Goal: Task Accomplishment & Management: Manage account settings

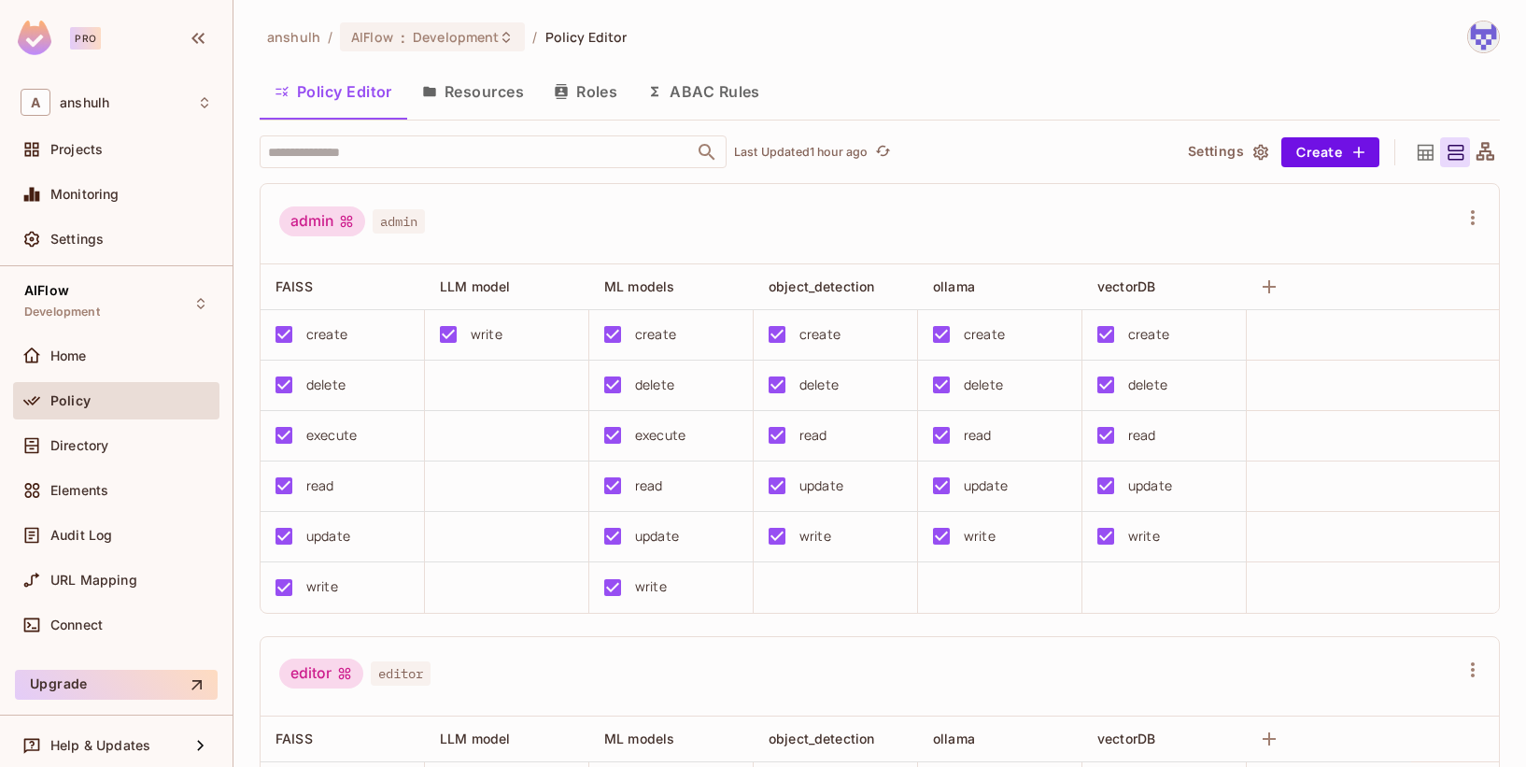
click at [491, 89] on button "Resources" at bounding box center [473, 91] width 132 height 47
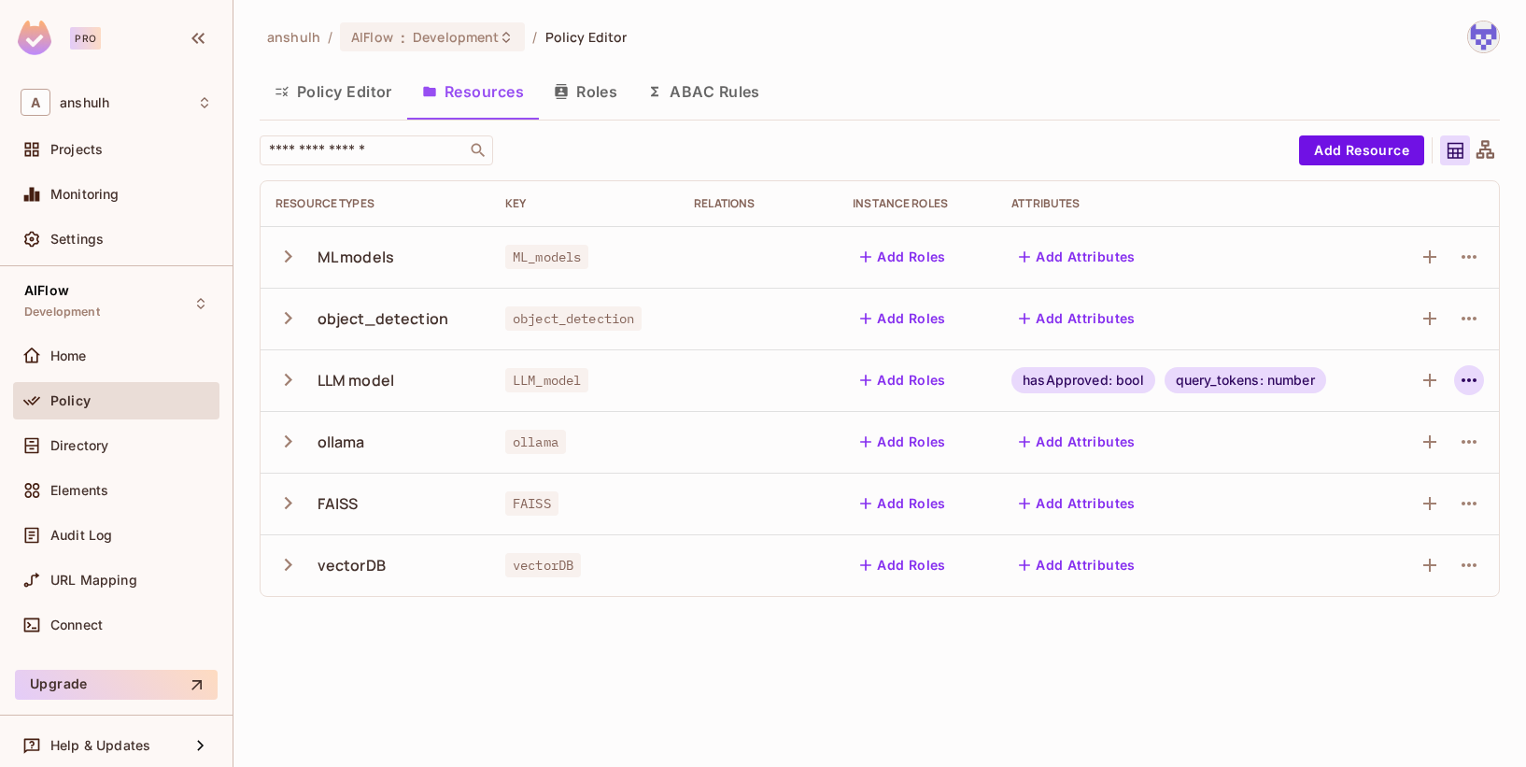
click at [1464, 373] on icon "button" at bounding box center [1469, 380] width 22 height 22
click at [1397, 483] on span "Delete Resource" at bounding box center [1396, 495] width 115 height 30
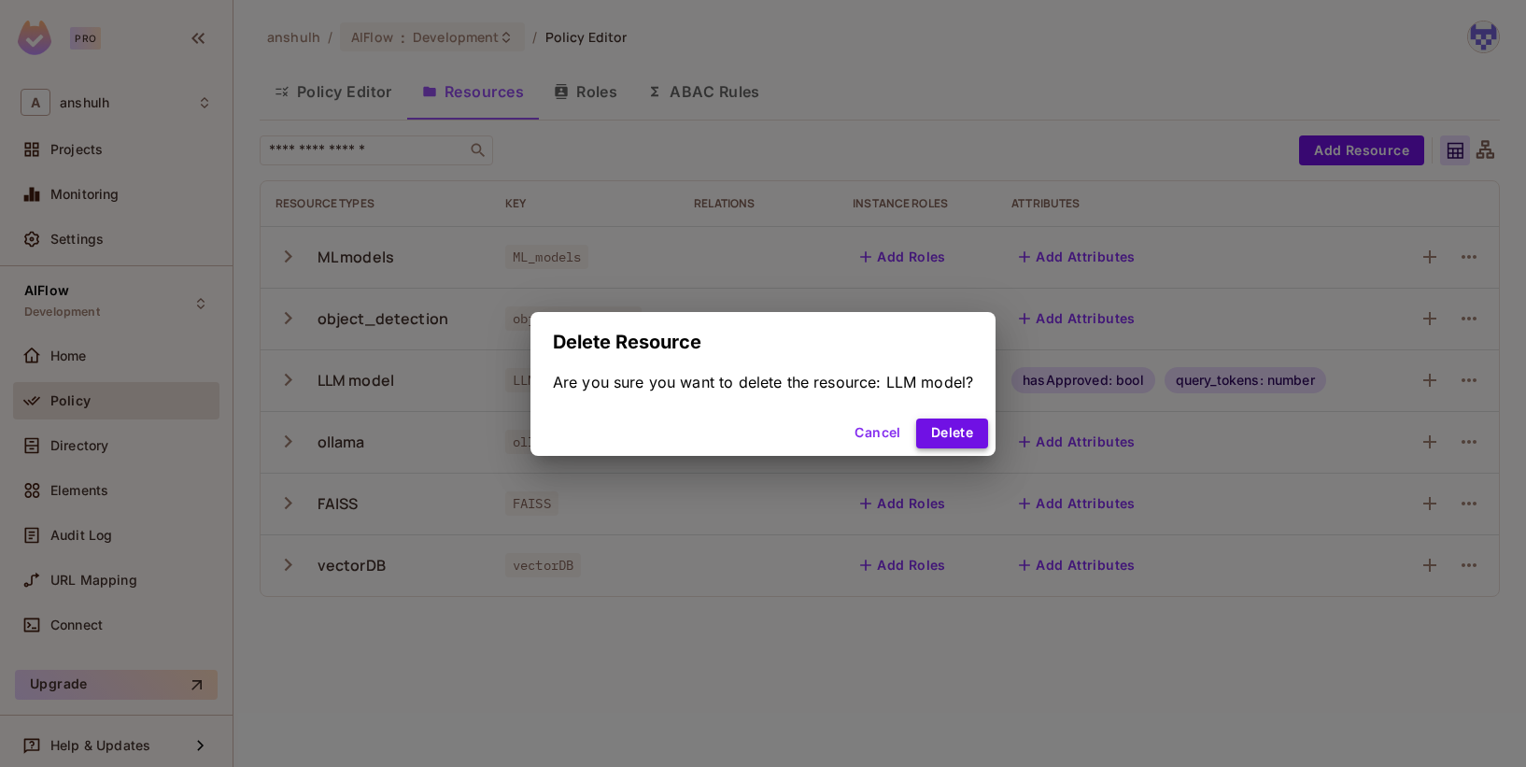
click at [958, 431] on button "Delete" at bounding box center [952, 433] width 72 height 30
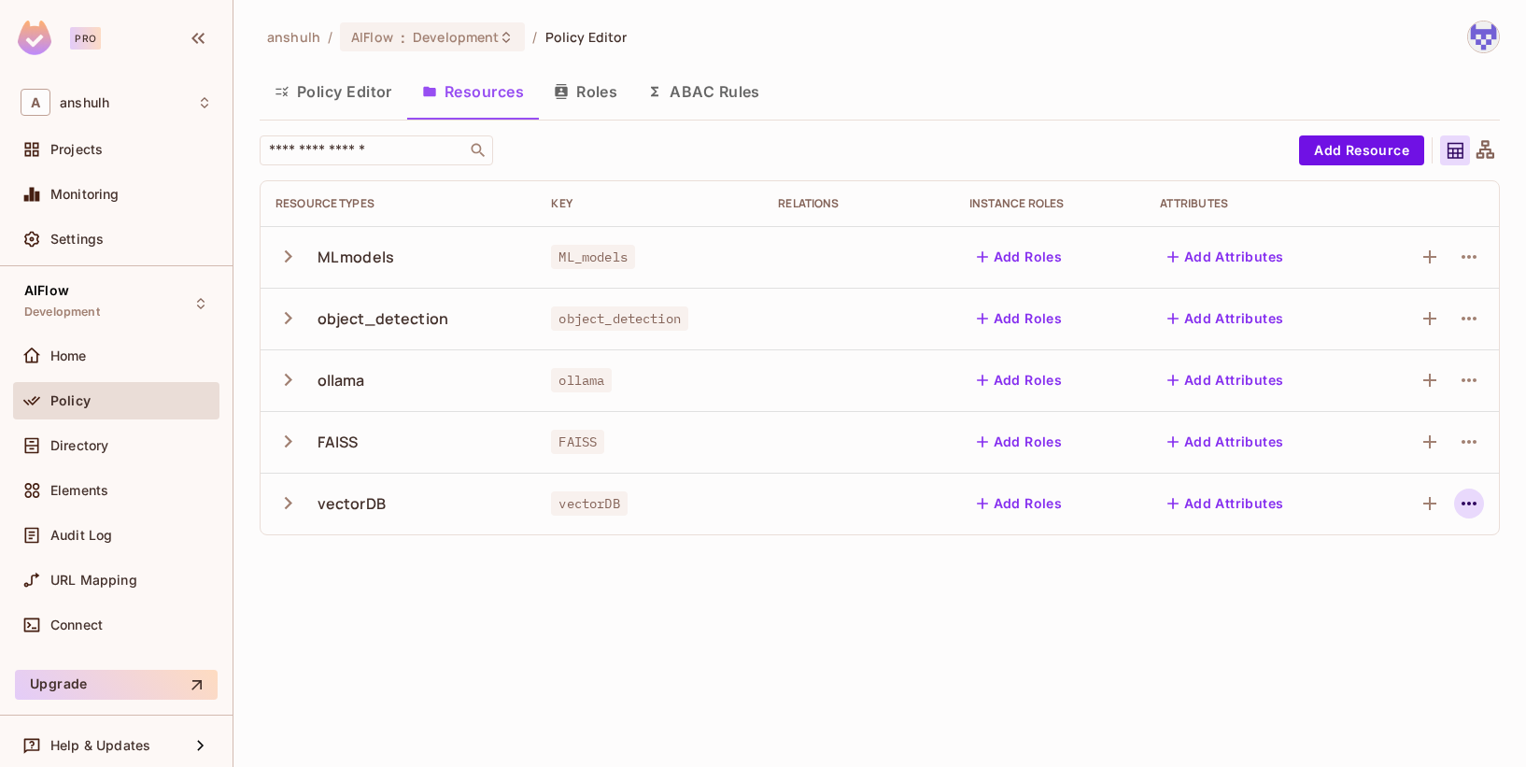
click at [1473, 496] on icon "button" at bounding box center [1469, 503] width 22 height 22
click at [1371, 608] on span "Delete Resource" at bounding box center [1396, 618] width 115 height 30
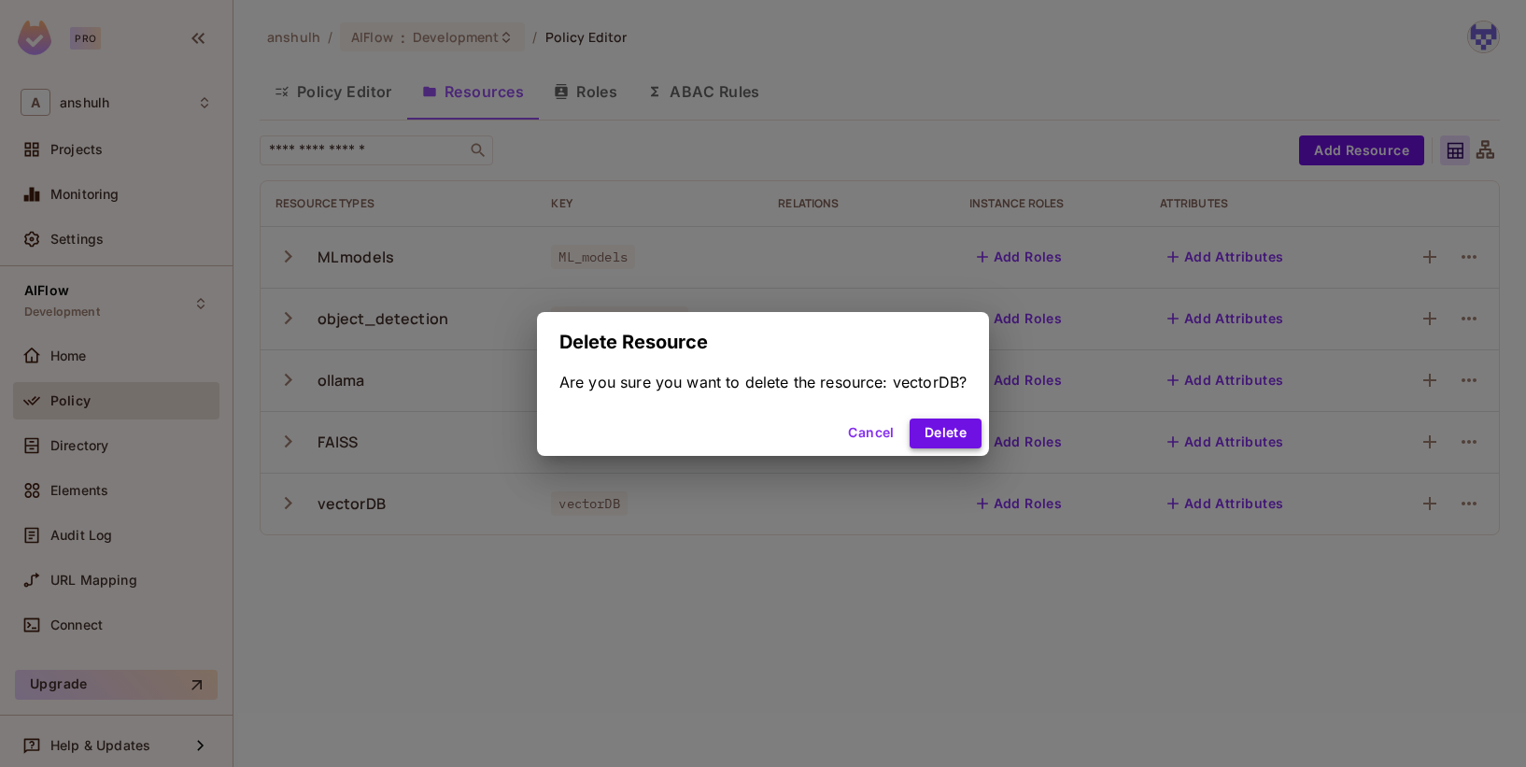
click at [966, 423] on button "Delete" at bounding box center [946, 433] width 72 height 30
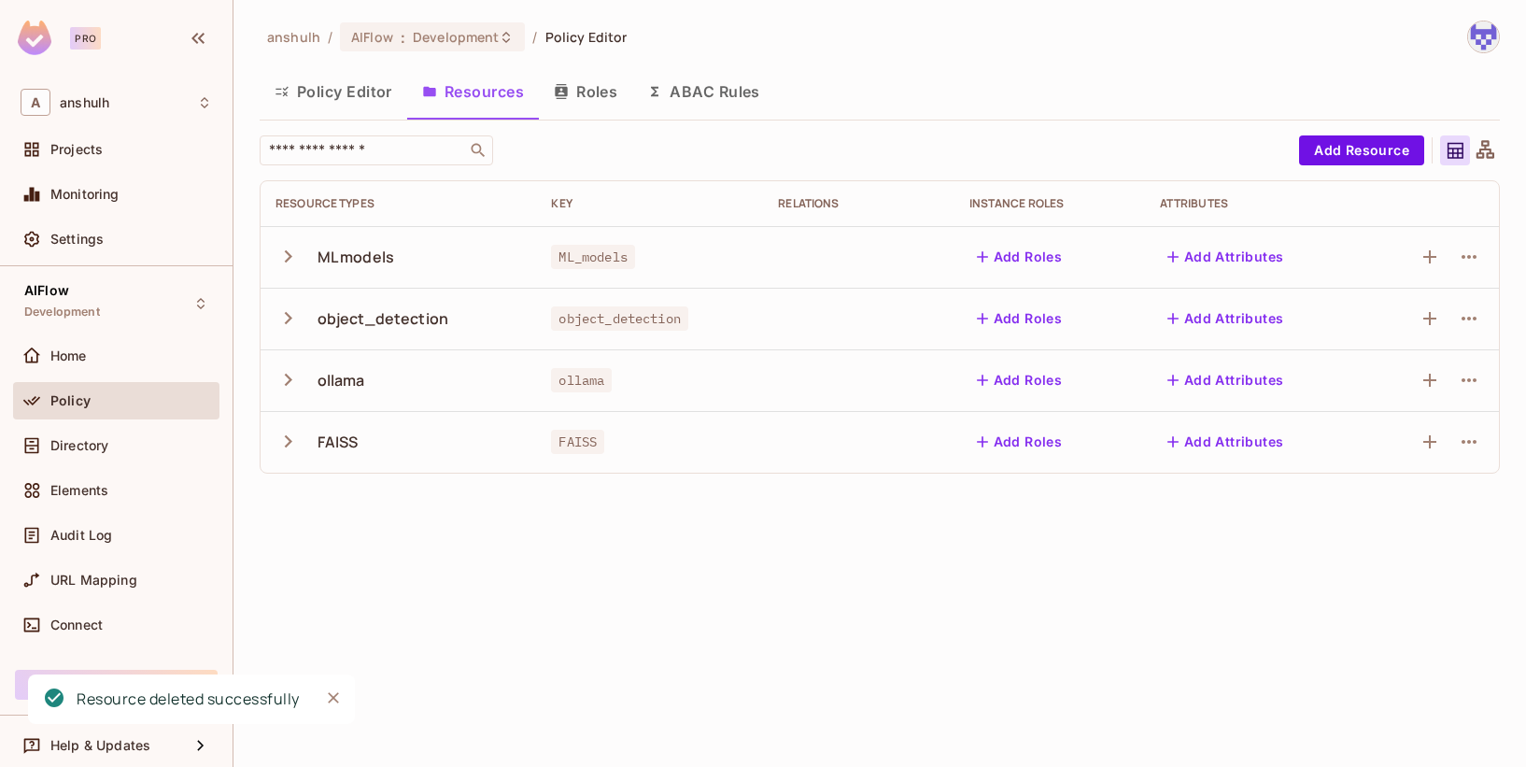
click at [342, 93] on button "Policy Editor" at bounding box center [334, 91] width 148 height 47
